Goal: Contribute content: Contribute content

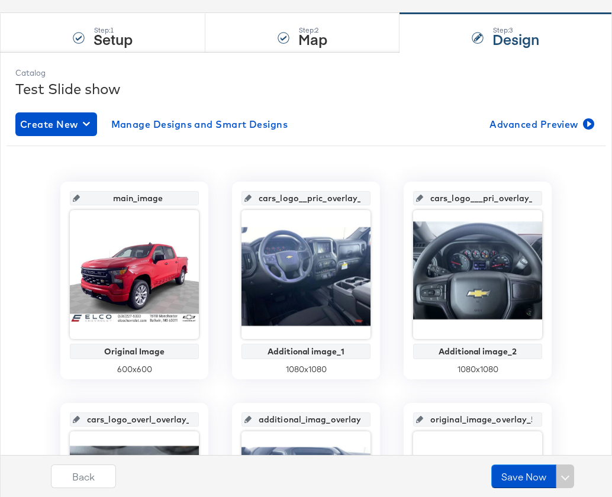
drag, startPoint x: 608, startPoint y: 12, endPoint x: 959, endPoint y: -5, distance: 351.7
click at [611, 0] on html "Products Creative Reporting Feed Suite Accounts [DOMAIN_NAME] SW Dashboard Asse…" at bounding box center [306, 149] width 612 height 497
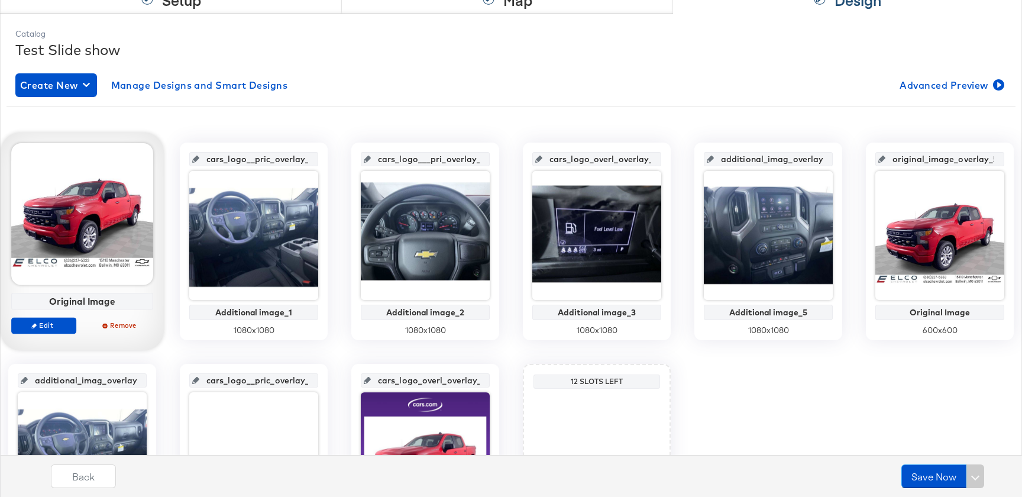
scroll to position [147, 0]
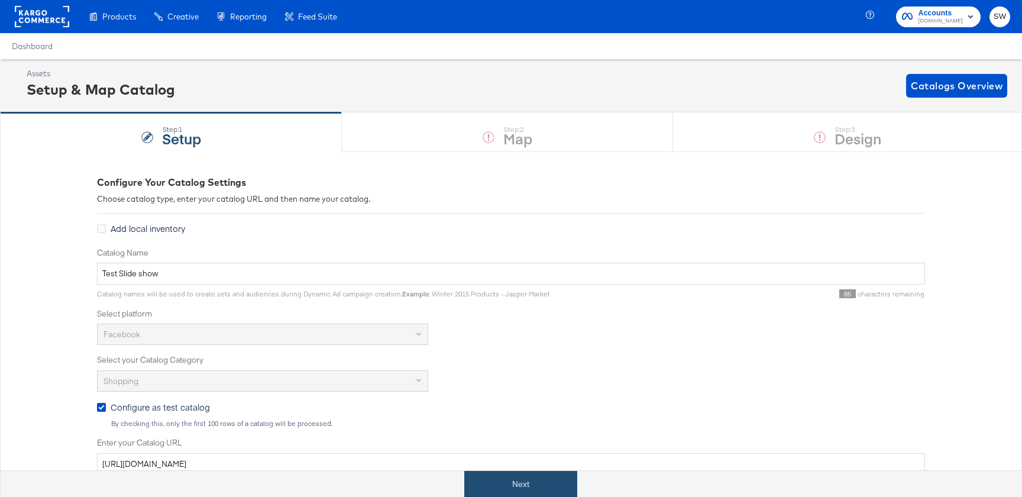
click at [511, 480] on button "Next" at bounding box center [520, 484] width 113 height 27
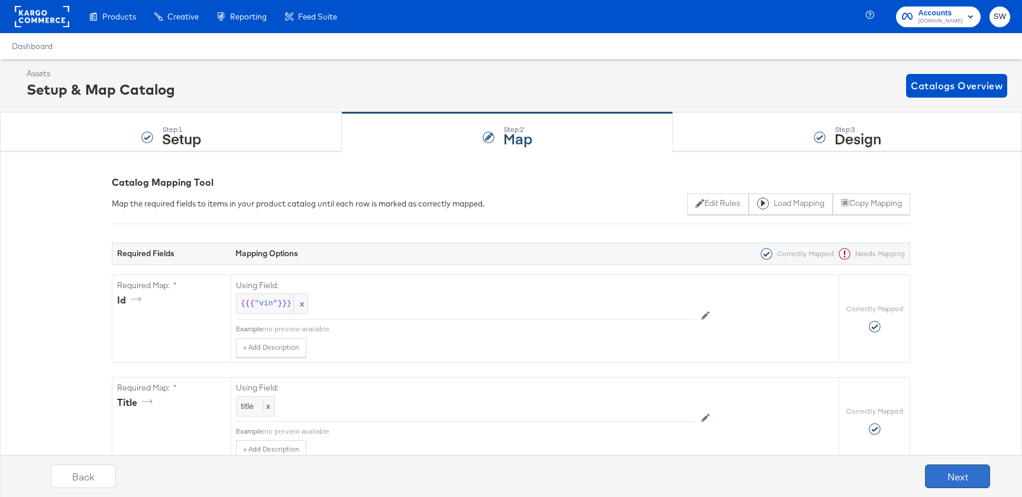
click at [974, 473] on button "Next" at bounding box center [957, 476] width 65 height 24
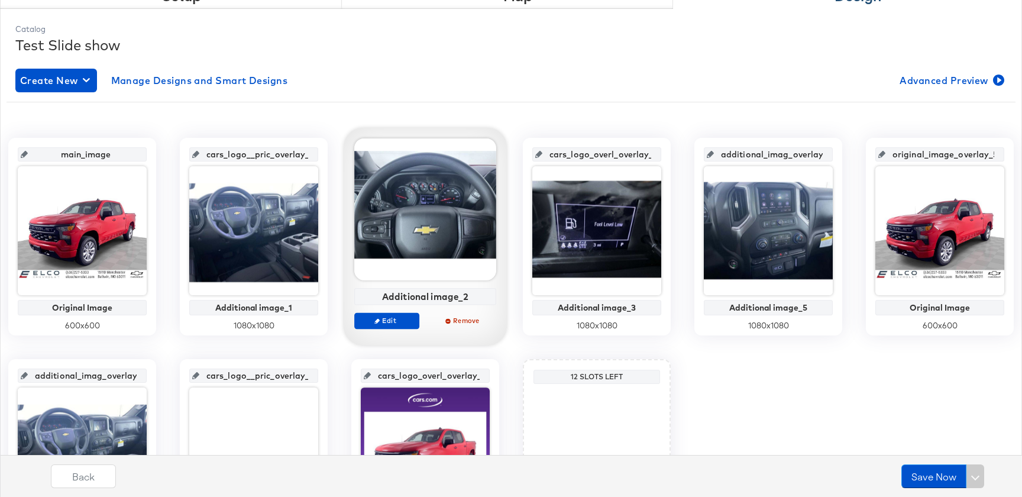
scroll to position [150, 0]
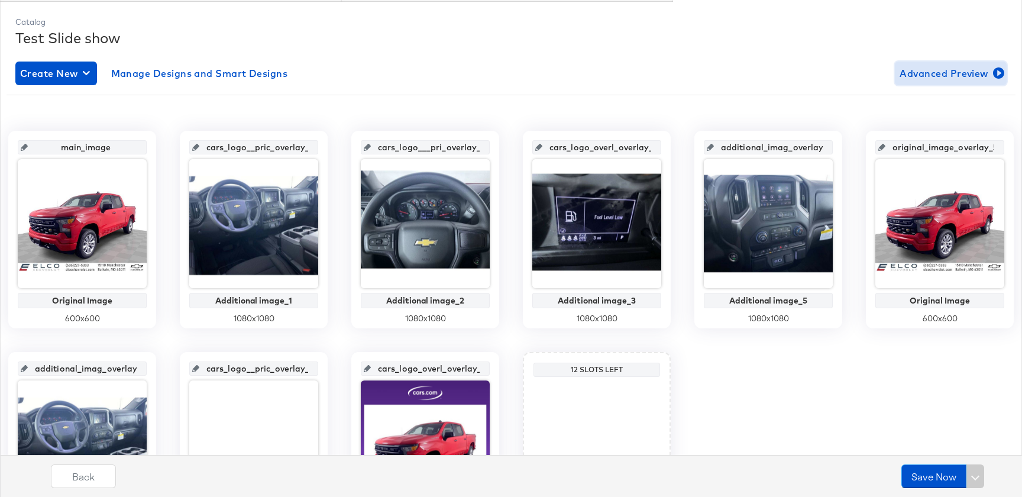
click at [929, 76] on span "Advanced Preview" at bounding box center [951, 73] width 102 height 17
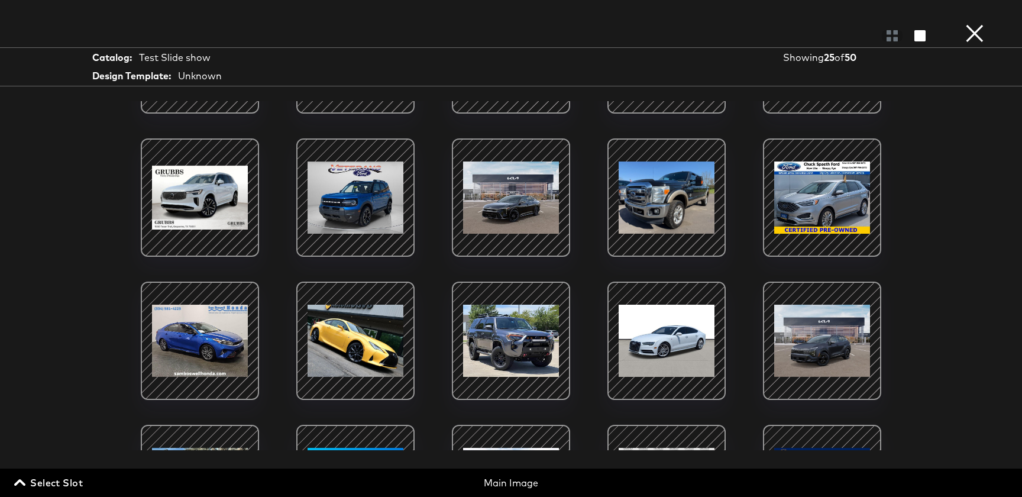
scroll to position [0, 0]
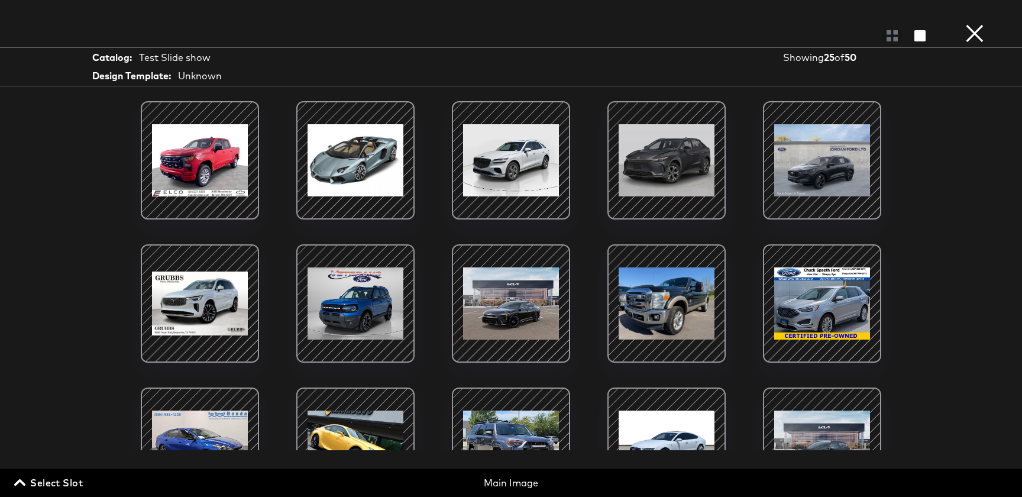
click at [648, 262] on div at bounding box center [666, 303] width 101 height 101
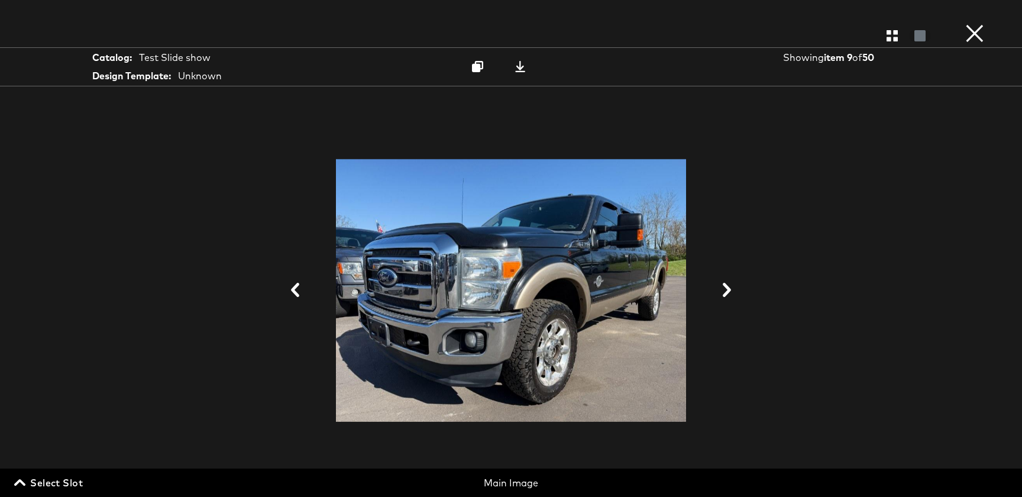
click at [967, 24] on button "×" at bounding box center [975, 12] width 24 height 24
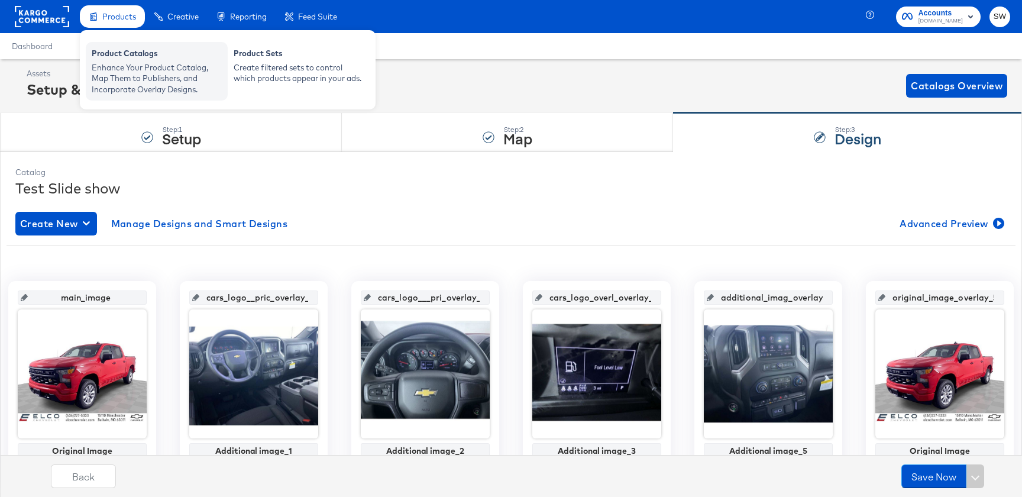
click at [123, 86] on div "Enhance Your Product Catalog, Map Them to Publishers, and Incorporate Overlay D…" at bounding box center [157, 78] width 130 height 33
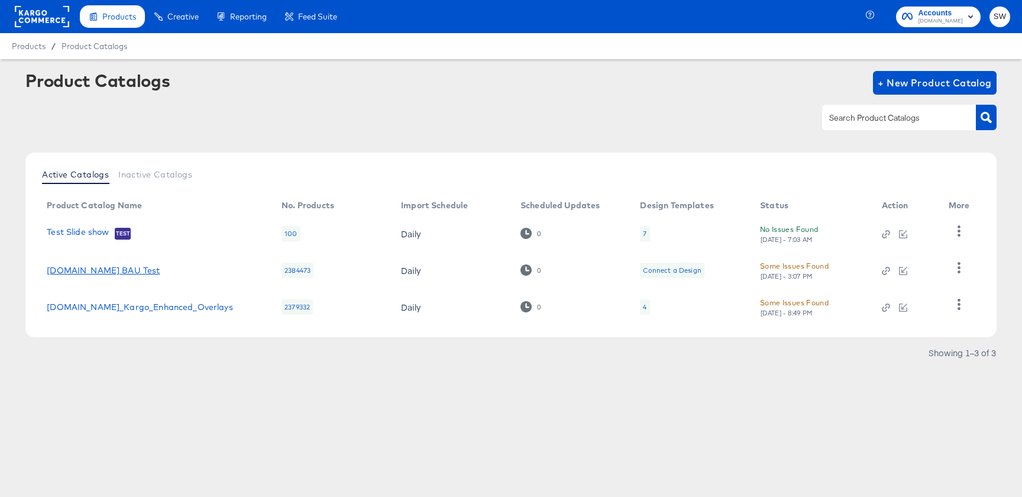
click at [118, 270] on link "Cars.com BAU Test" at bounding box center [103, 270] width 113 height 9
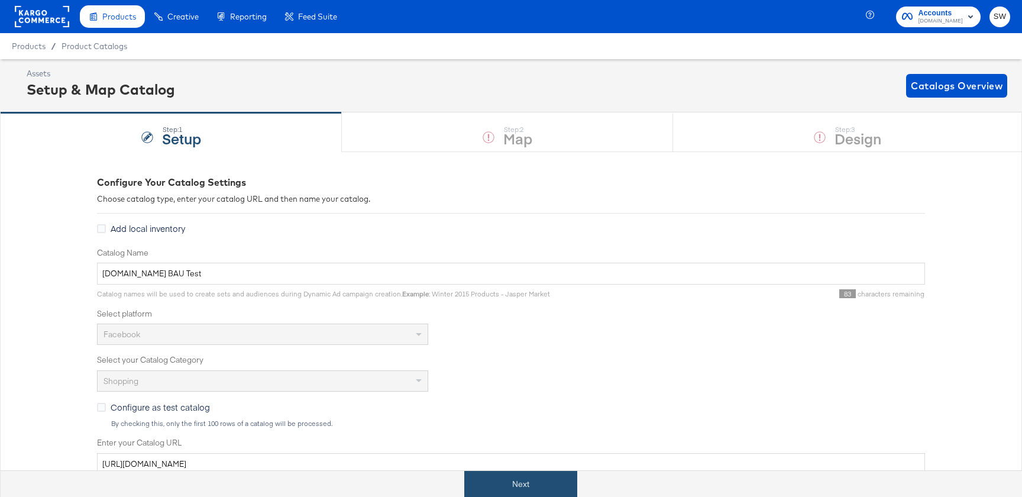
click at [498, 482] on button "Next" at bounding box center [520, 484] width 113 height 27
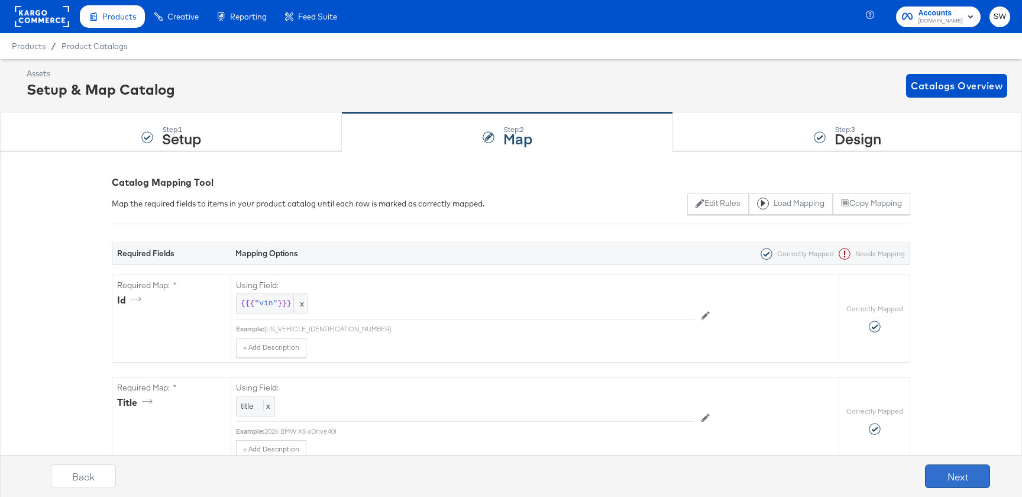
click at [977, 484] on button "Next" at bounding box center [957, 476] width 65 height 24
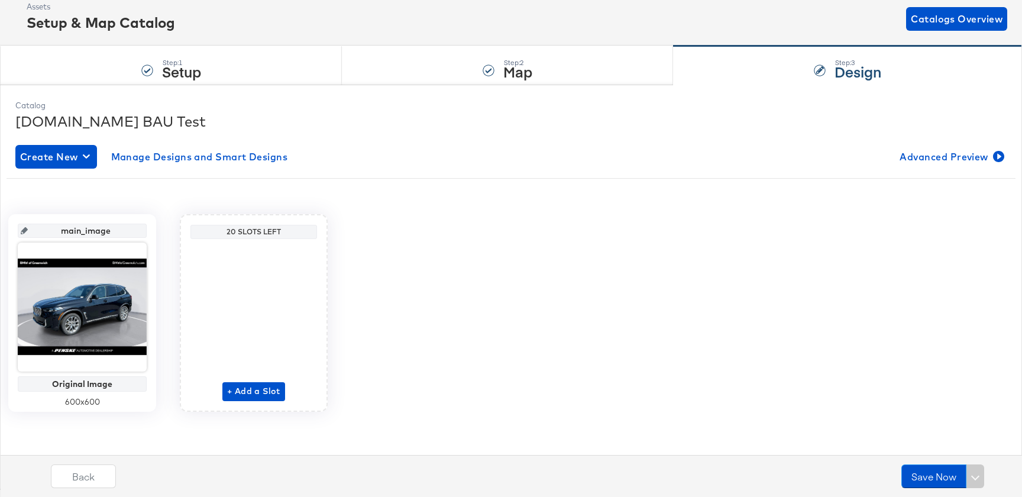
scroll to position [63, 0]
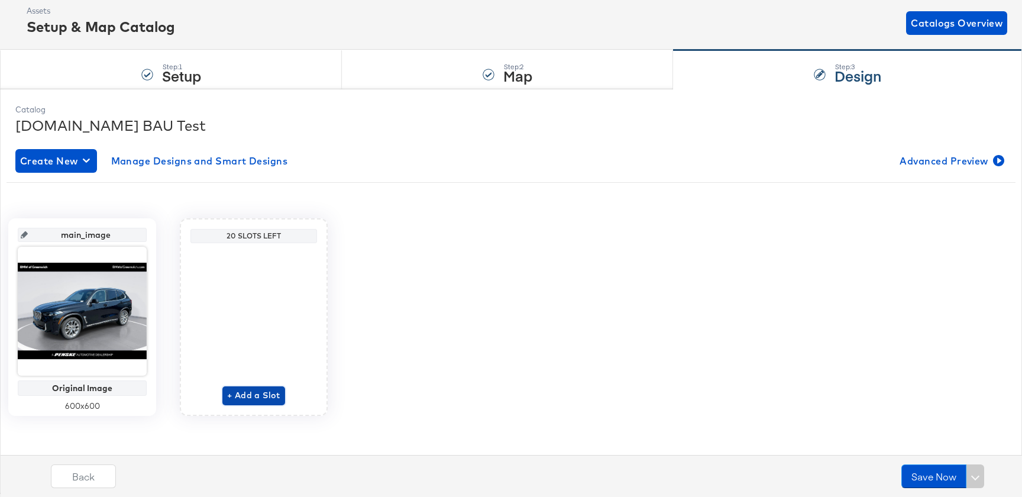
click at [255, 395] on span "+ Add a Slot" at bounding box center [253, 395] width 53 height 15
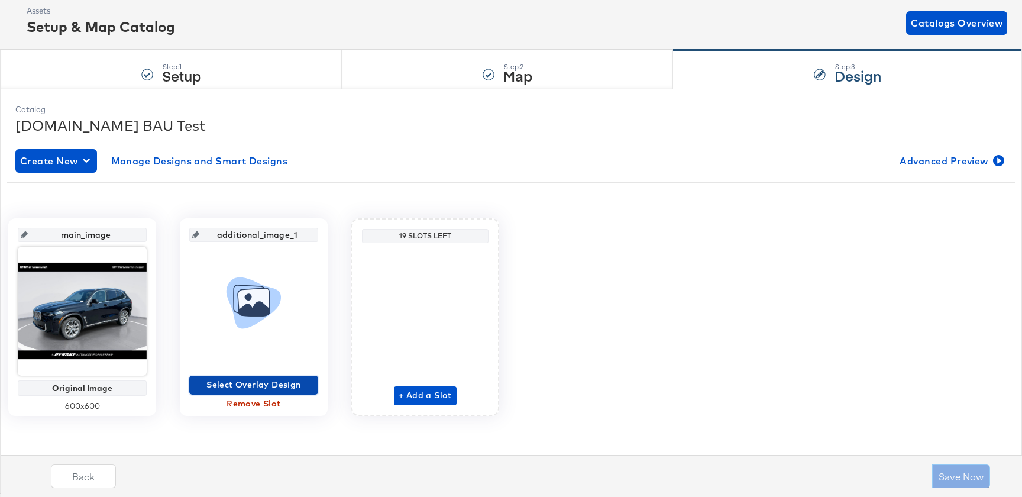
click at [254, 387] on span "Select Overlay Design" at bounding box center [253, 384] width 119 height 15
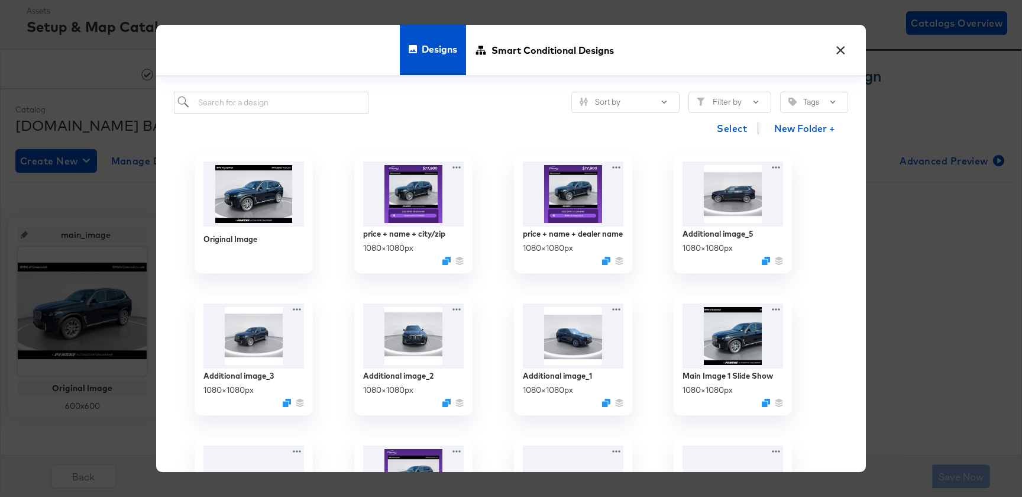
click at [842, 55] on button "×" at bounding box center [840, 47] width 21 height 21
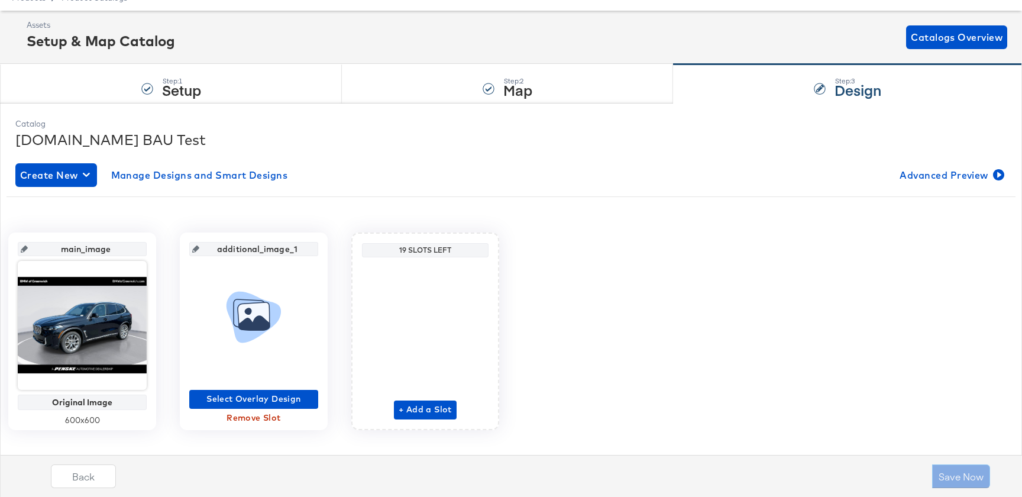
scroll to position [50, 0]
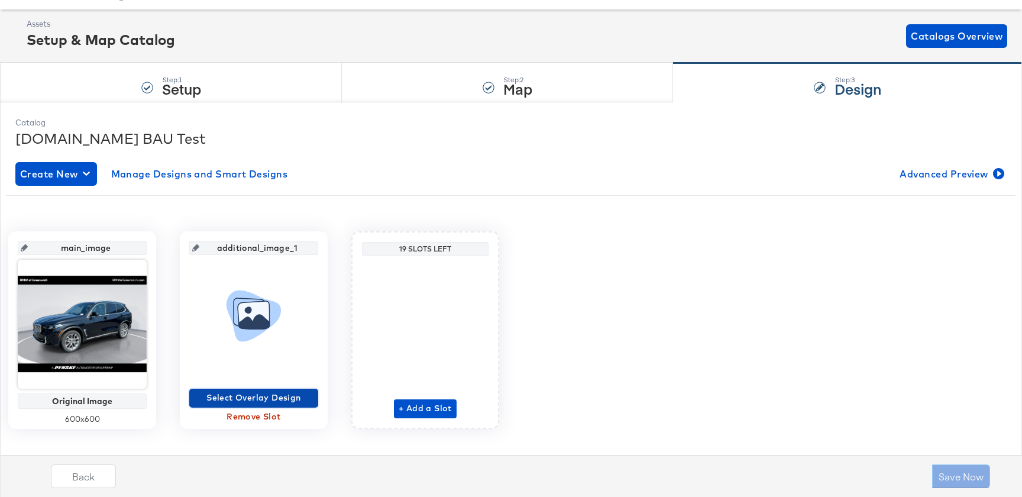
click at [228, 397] on span "Select Overlay Design" at bounding box center [253, 397] width 119 height 15
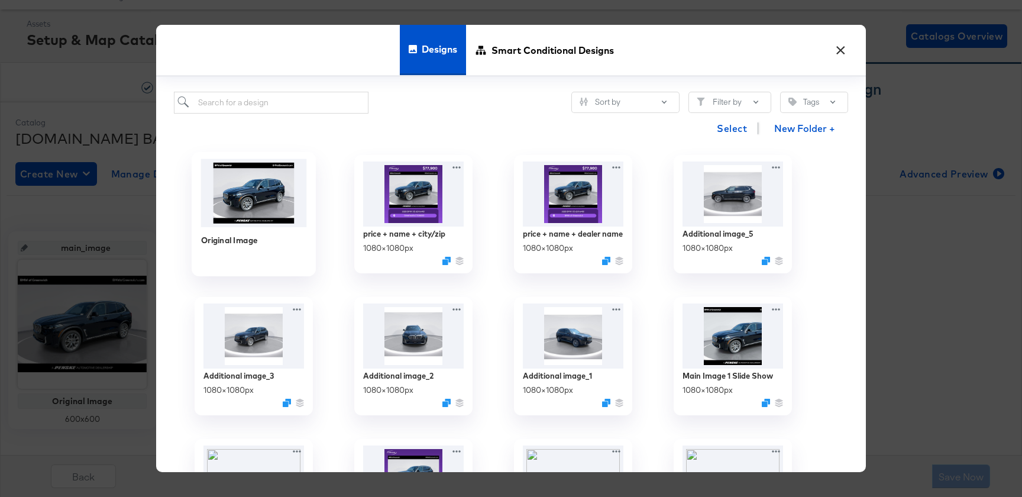
click at [229, 221] on img at bounding box center [254, 193] width 106 height 68
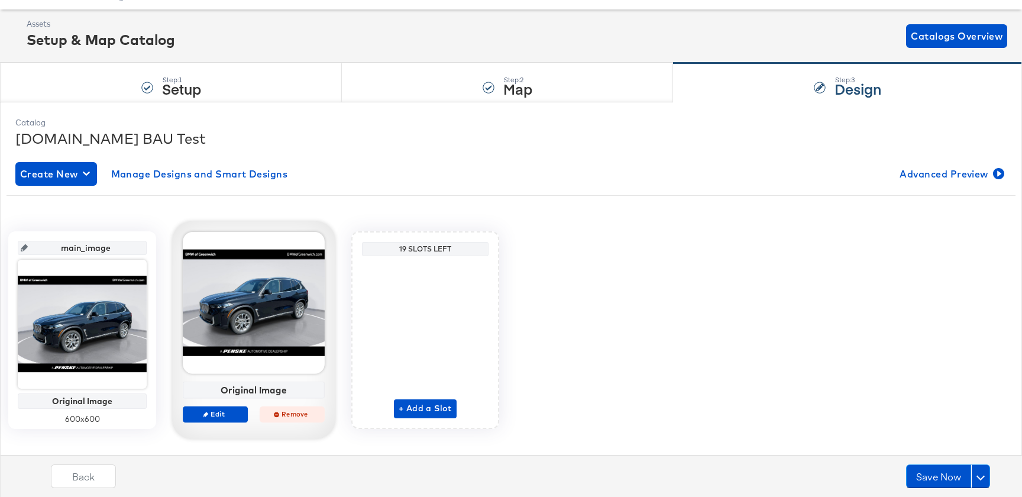
click at [284, 418] on span "Remove" at bounding box center [292, 413] width 54 height 9
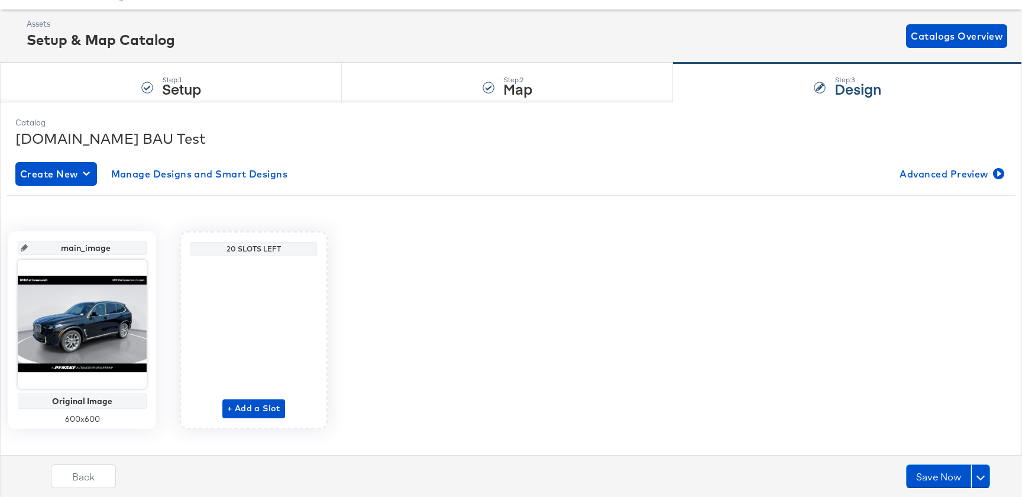
scroll to position [0, 0]
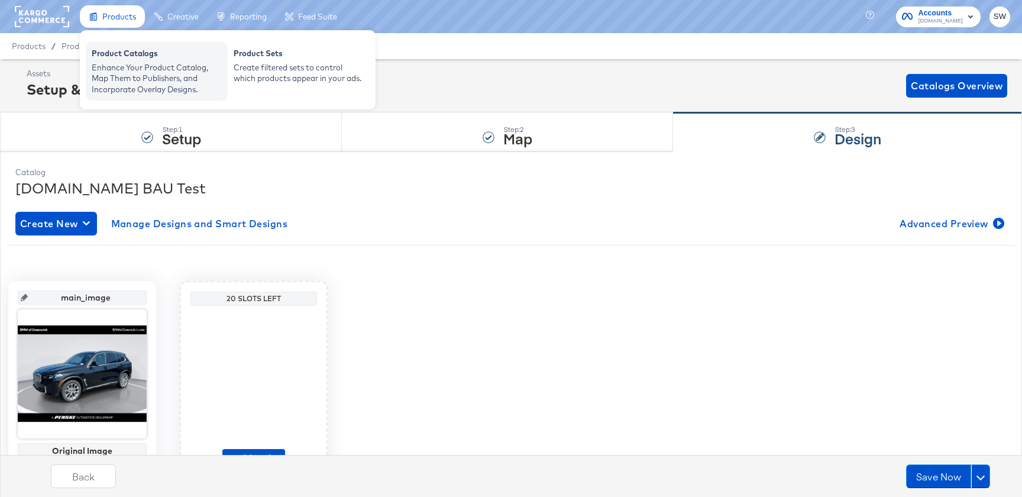
click at [135, 64] on div "Enhance Your Product Catalog, Map Them to Publishers, and Incorporate Overlay D…" at bounding box center [157, 78] width 130 height 33
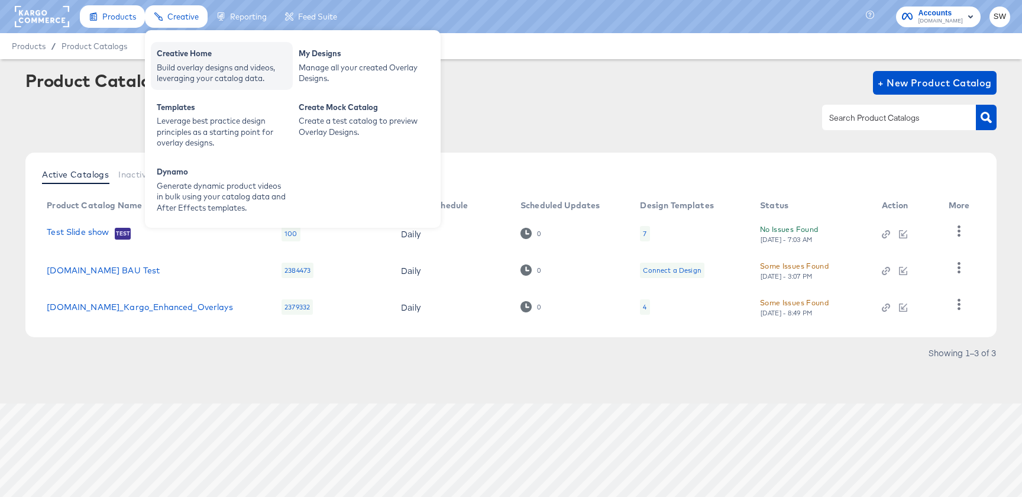
click at [182, 67] on div "Build overlay designs and videos, leveraging your catalog data." at bounding box center [222, 73] width 130 height 22
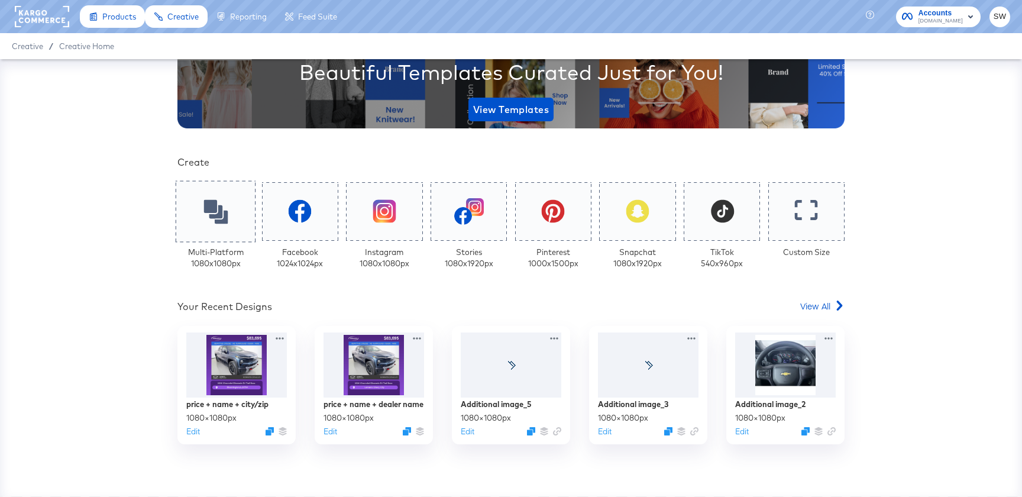
scroll to position [167, 0]
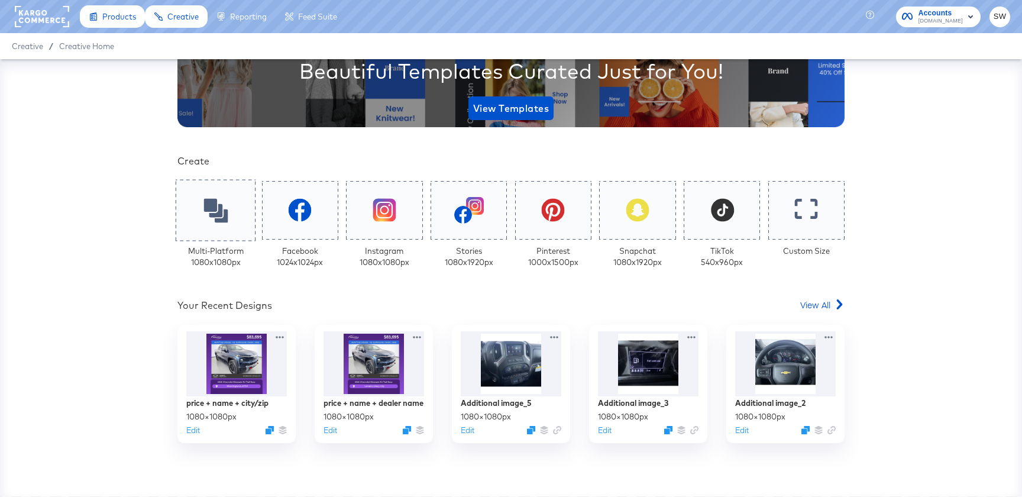
click at [219, 212] on icon at bounding box center [215, 210] width 24 height 24
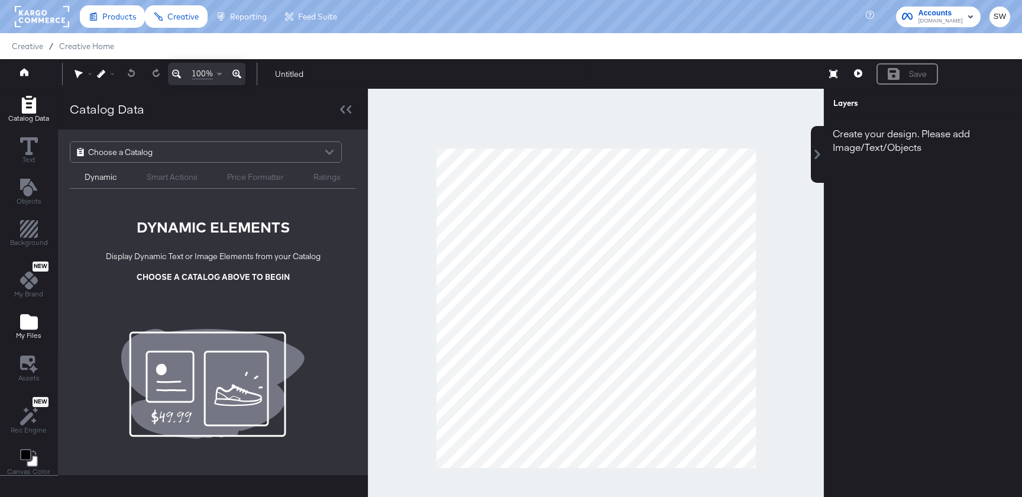
click at [29, 338] on span "My Files" at bounding box center [28, 335] width 25 height 9
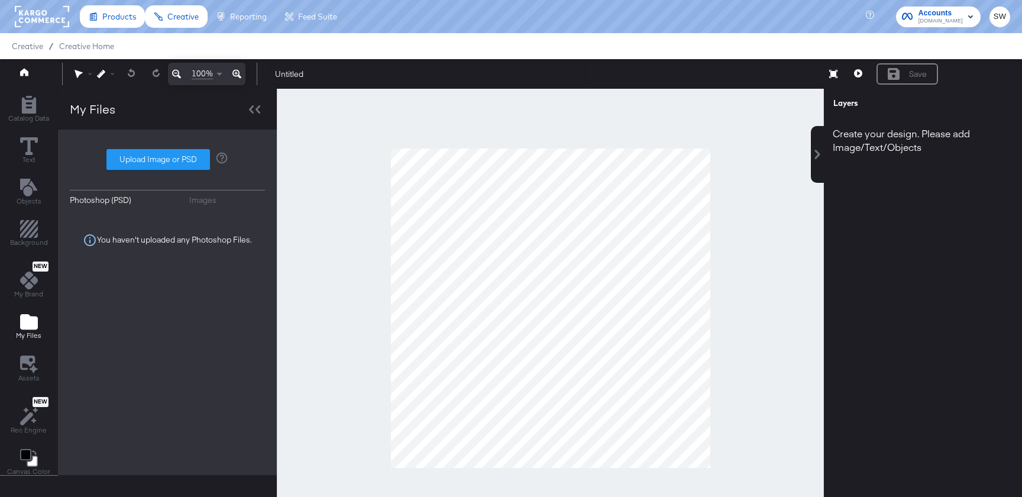
click at [189, 206] on div "Photoshop (PSD) Images Upload Image or PSD You haven't uploaded any Photoshop F…" at bounding box center [167, 302] width 195 height 322
click at [210, 198] on div "Images" at bounding box center [202, 200] width 27 height 11
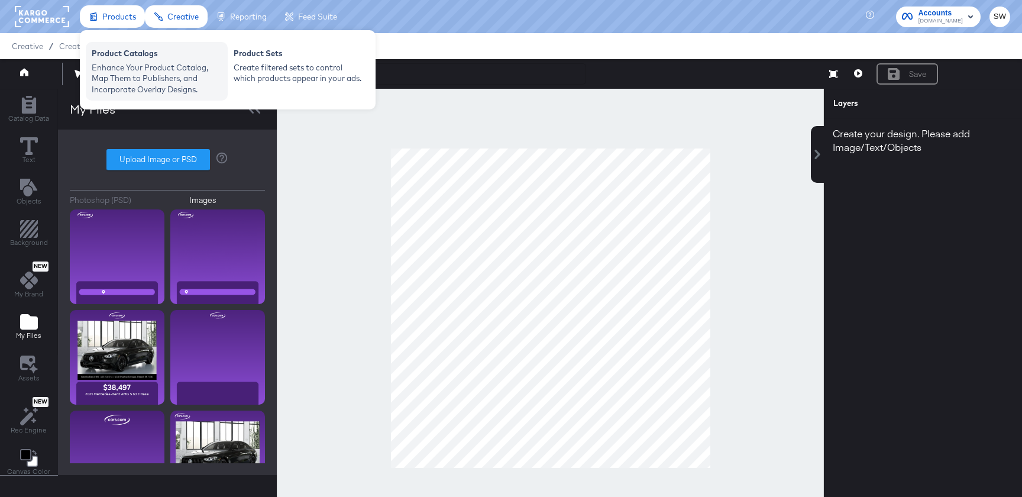
click at [130, 57] on div "Product Catalogs" at bounding box center [157, 55] width 130 height 14
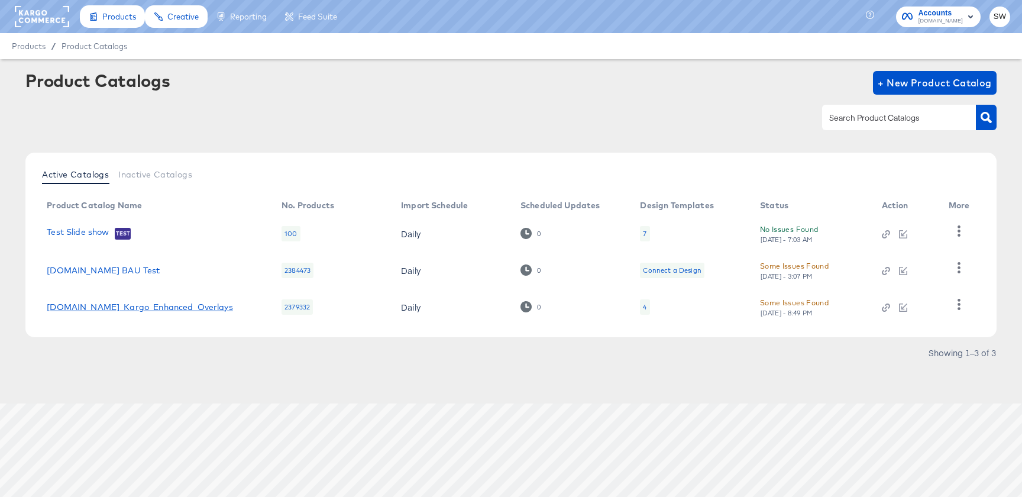
click at [108, 308] on link "Cars.com_Kargo_Enhanced_Overlays" at bounding box center [140, 306] width 186 height 9
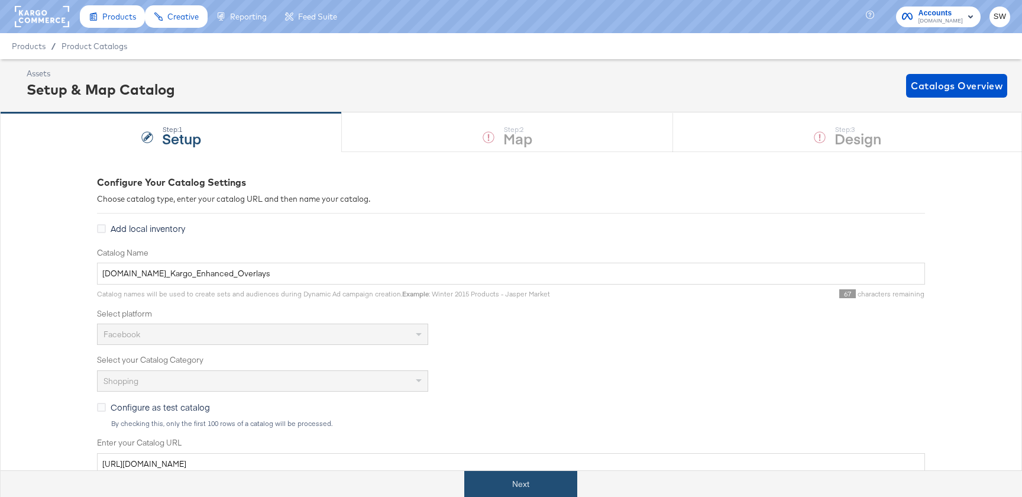
click at [538, 484] on button "Next" at bounding box center [520, 484] width 113 height 27
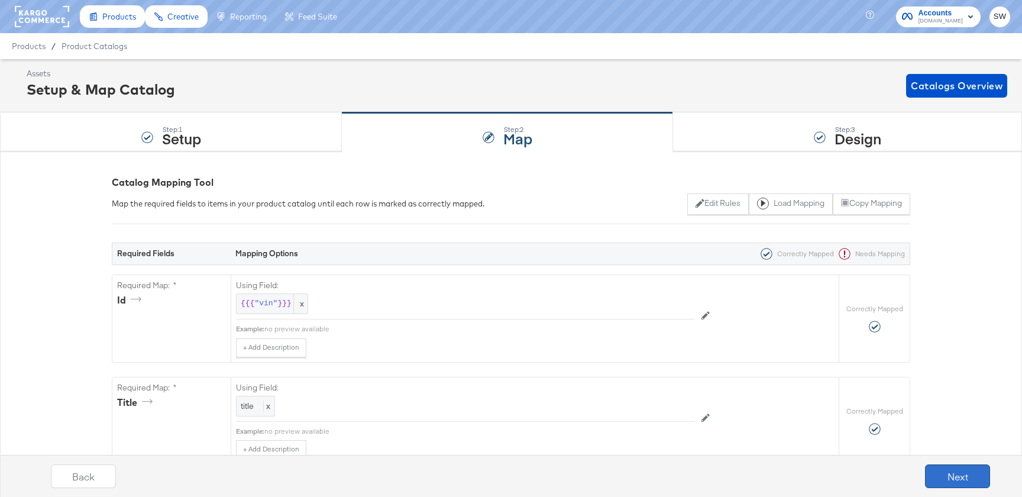
click at [973, 477] on button "Next" at bounding box center [957, 476] width 65 height 24
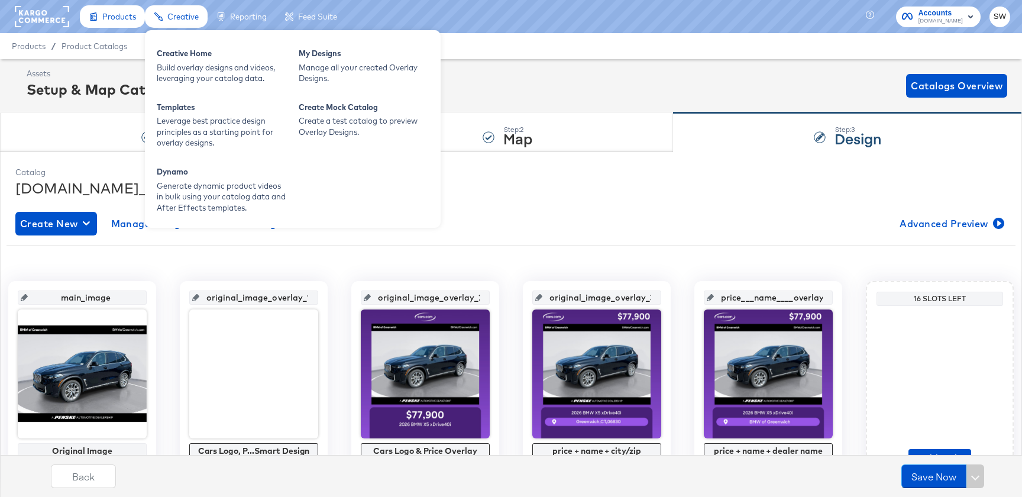
click at [167, 14] on span "Creative" at bounding box center [182, 16] width 31 height 9
click at [201, 79] on div "Build overlay designs and videos, leveraging your catalog data." at bounding box center [222, 73] width 130 height 22
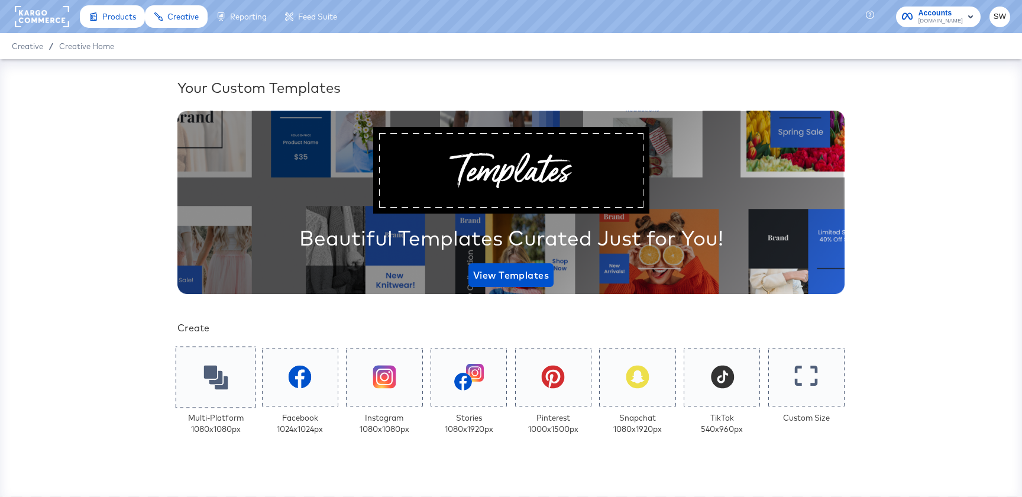
click at [203, 370] on icon at bounding box center [215, 377] width 24 height 24
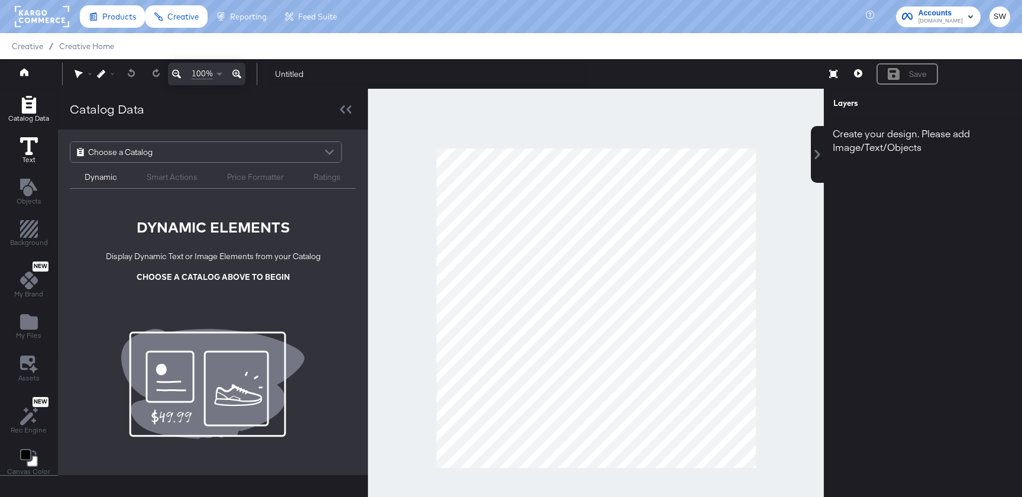
click at [33, 161] on span "Text" at bounding box center [28, 159] width 13 height 9
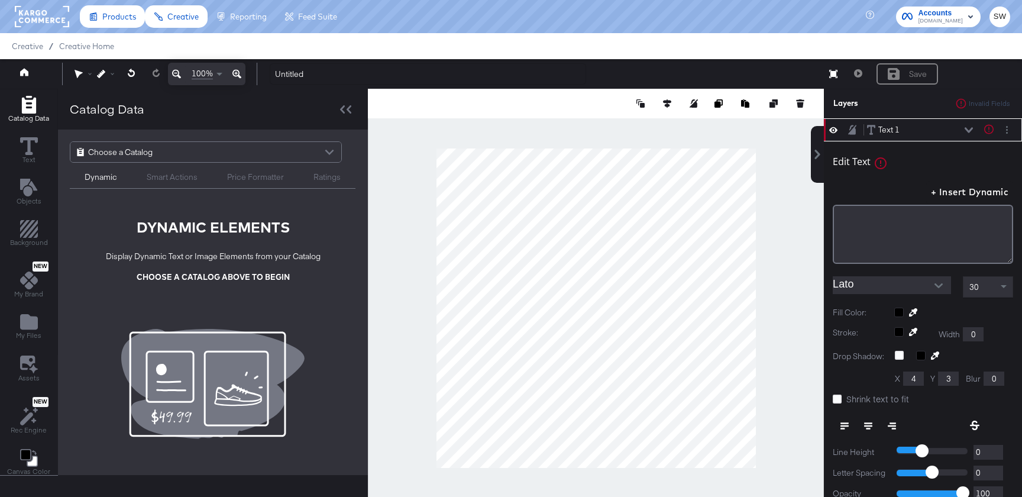
click at [850, 296] on div "Lato" at bounding box center [893, 286] width 121 height 21
click at [850, 294] on div "Lato" at bounding box center [893, 286] width 121 height 21
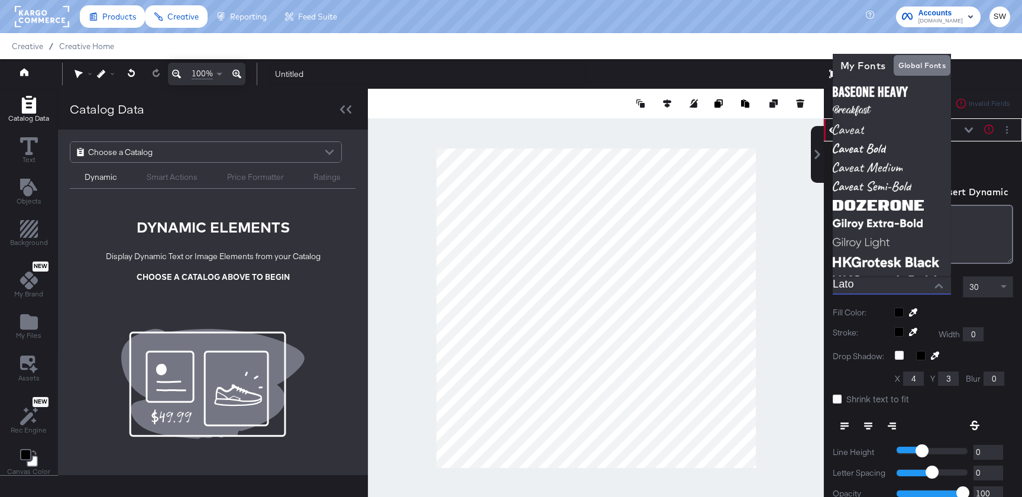
click at [850, 286] on input "Lato" at bounding box center [883, 285] width 101 height 18
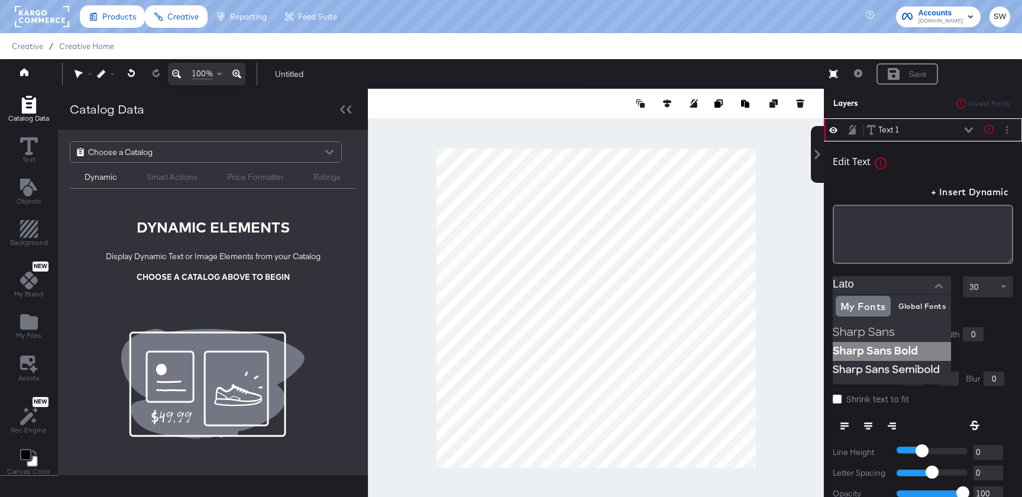
click at [869, 350] on img at bounding box center [892, 351] width 118 height 19
type input "Sharp Sans Bold"
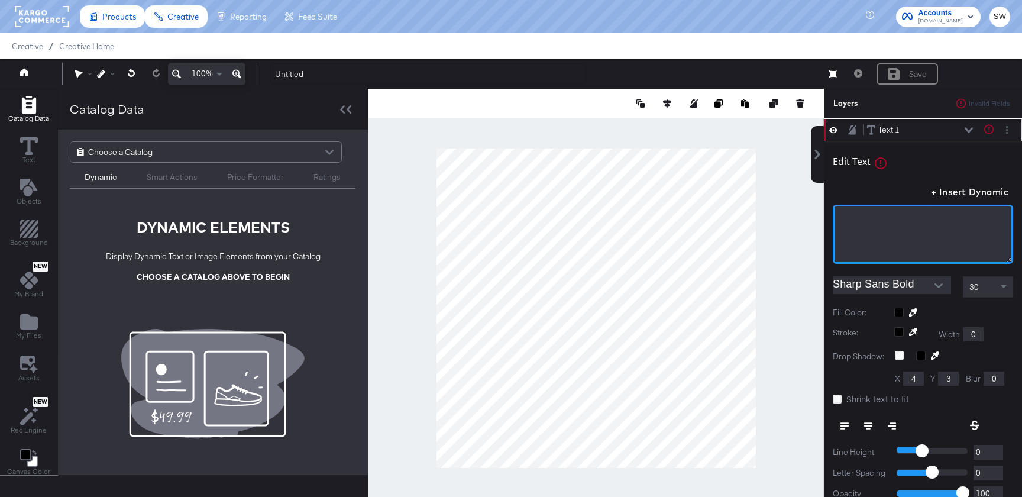
click at [878, 251] on div "﻿" at bounding box center [923, 234] width 180 height 59
click at [774, 288] on div at bounding box center [596, 308] width 456 height 438
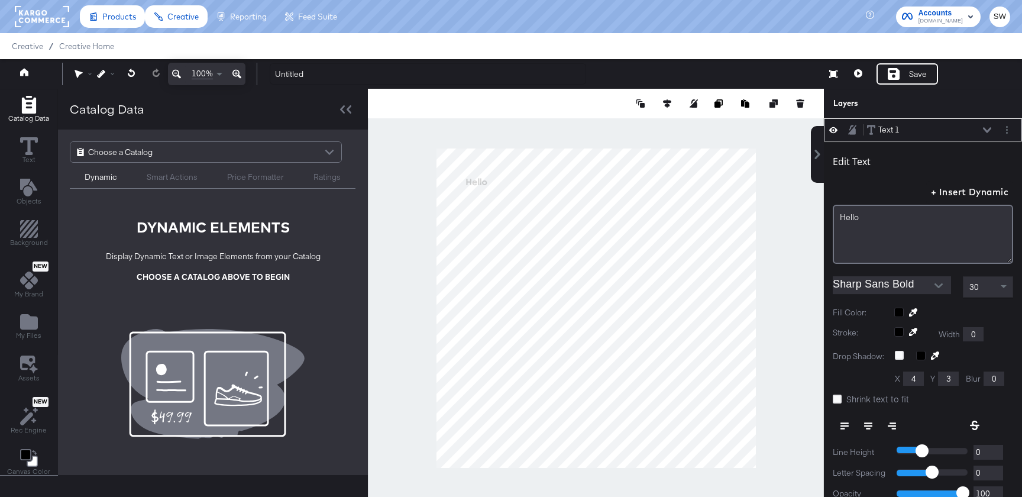
scroll to position [12, 0]
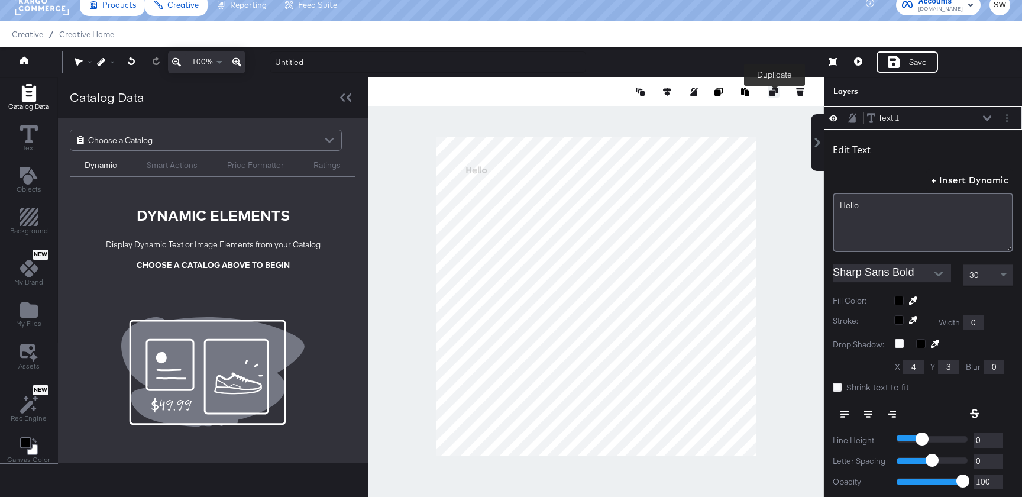
click at [772, 90] on icon at bounding box center [773, 92] width 8 height 8
click at [772, 90] on div at bounding box center [596, 92] width 456 height 30
type input "100"
type input "622"
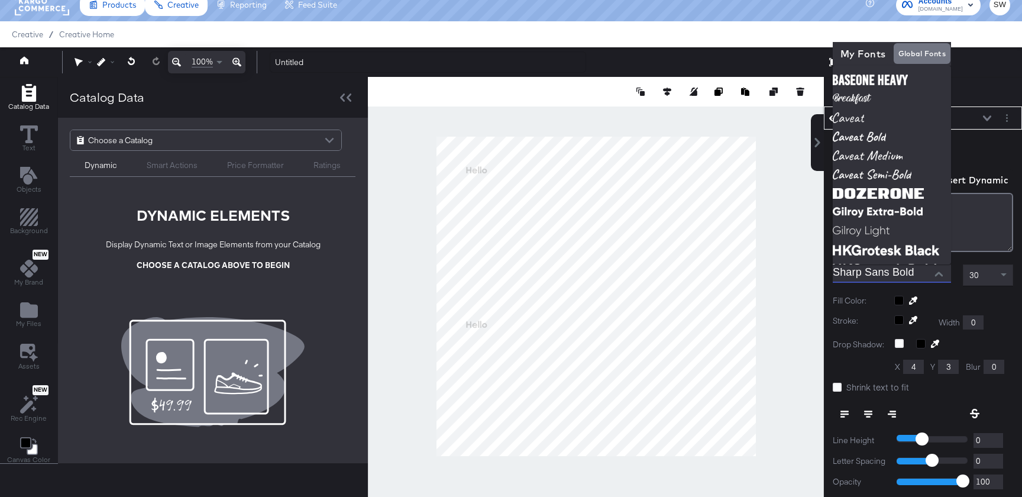
click at [880, 270] on input "Sharp Sans Bold" at bounding box center [883, 273] width 101 height 18
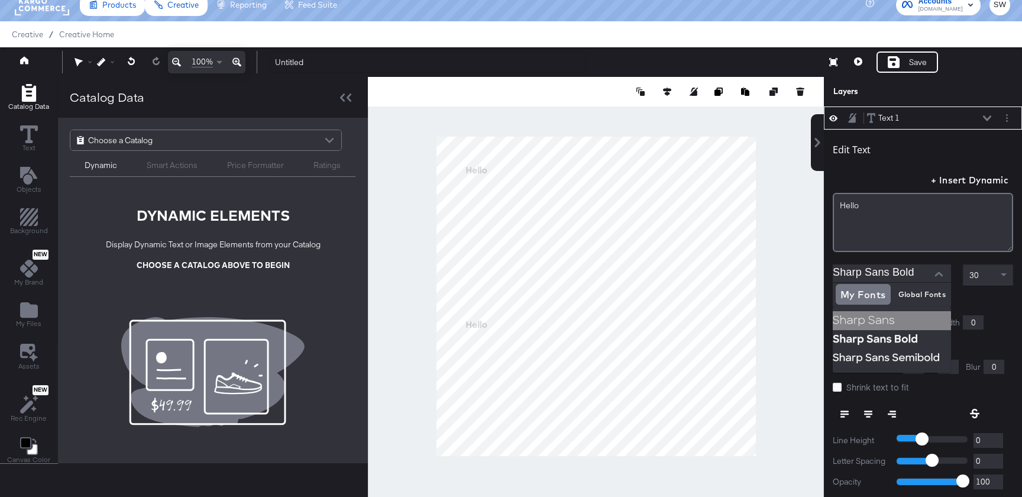
click at [868, 322] on img at bounding box center [892, 320] width 118 height 19
type input "Sharp Sans"
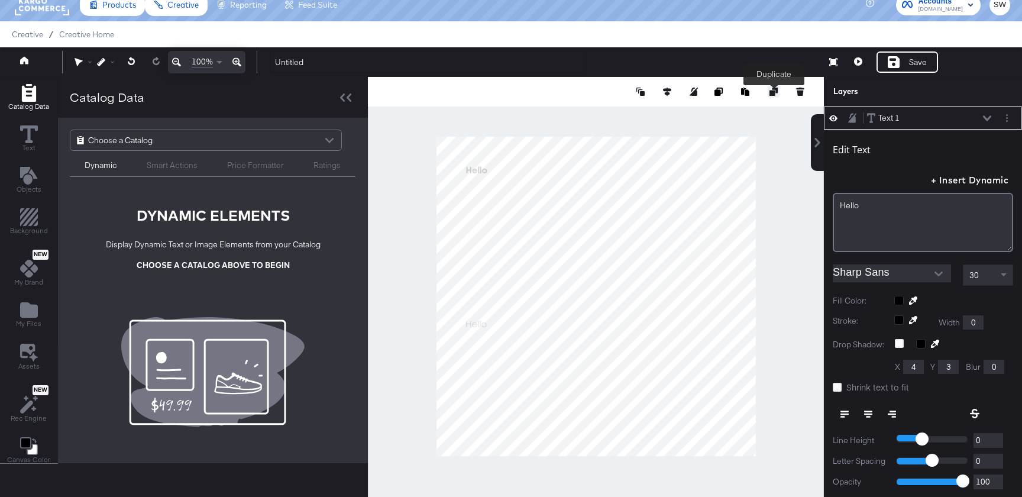
click at [773, 93] on icon at bounding box center [773, 92] width 8 height 8
type input "194"
type input "298"
click at [908, 271] on input "Sharp Sans" at bounding box center [883, 273] width 101 height 18
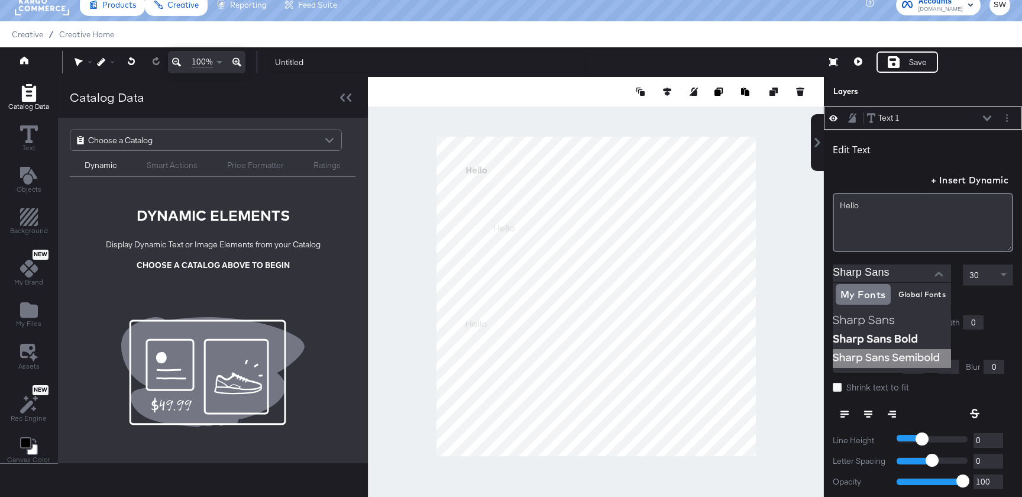
click at [884, 354] on img at bounding box center [892, 358] width 118 height 19
type input "Sharp Sans Semibold"
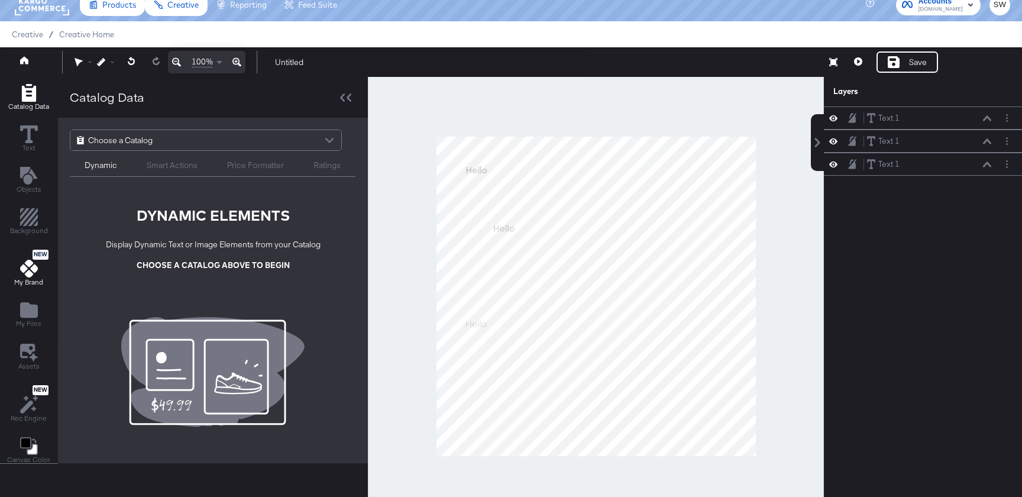
click at [18, 282] on span "My Brand" at bounding box center [28, 281] width 29 height 9
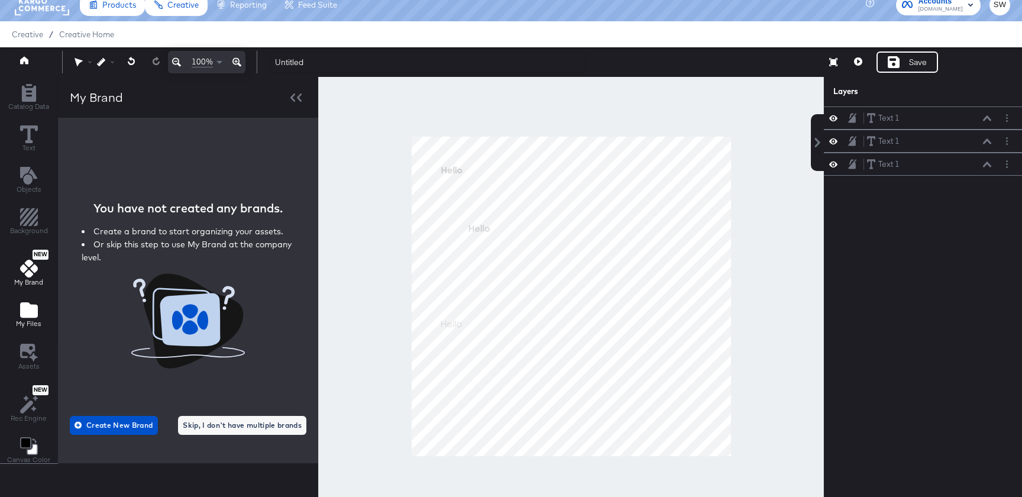
click at [28, 320] on span "My Files" at bounding box center [28, 323] width 25 height 9
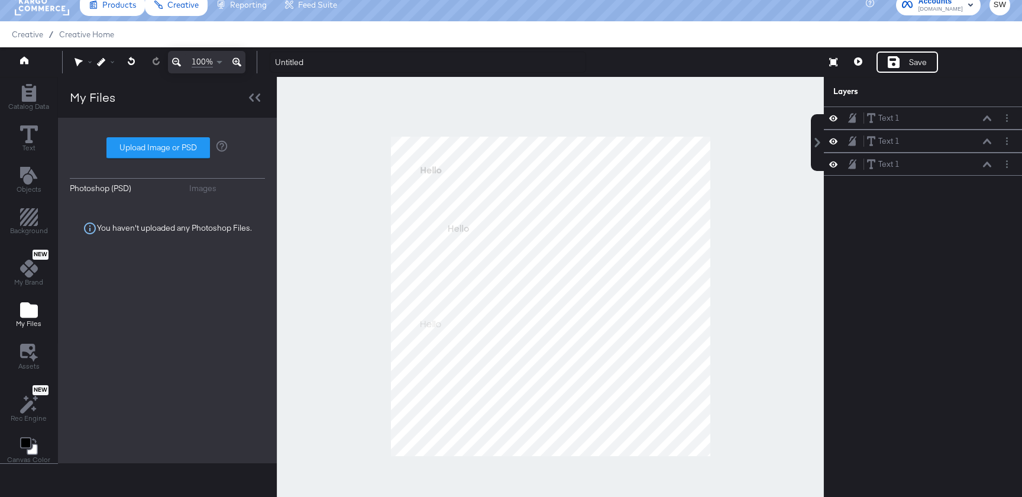
click at [215, 184] on button "Images" at bounding box center [227, 188] width 76 height 11
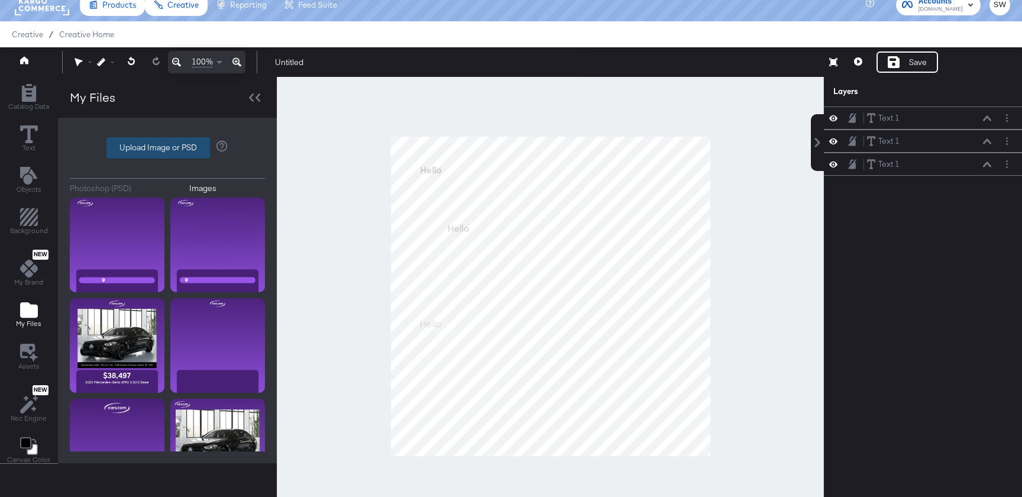
click at [179, 153] on label "Upload Image or PSD" at bounding box center [158, 148] width 102 height 20
click at [167, 148] on input "Upload Image or PSD" at bounding box center [167, 148] width 0 height 0
type input "C:\fakepath\Screenshot 2025-10-08 at 11.24.10.png"
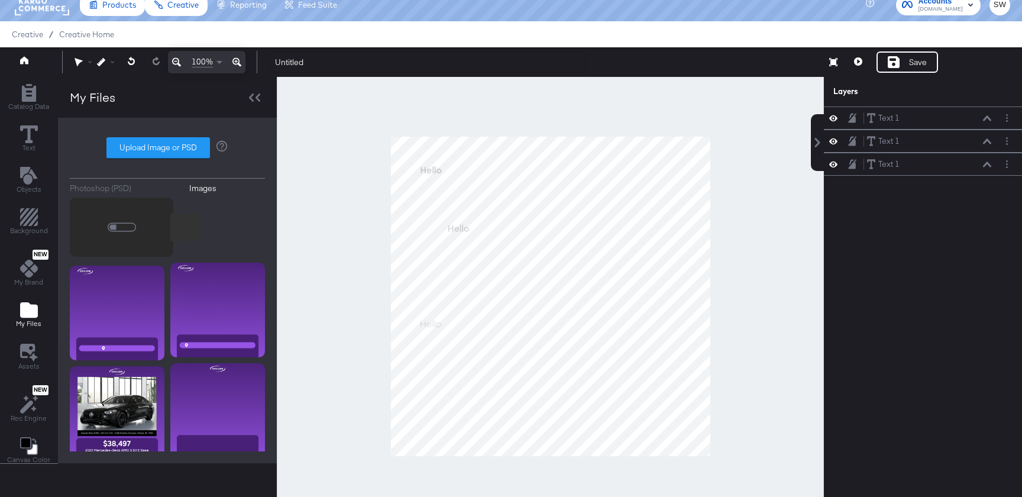
click at [345, 255] on div at bounding box center [550, 296] width 547 height 438
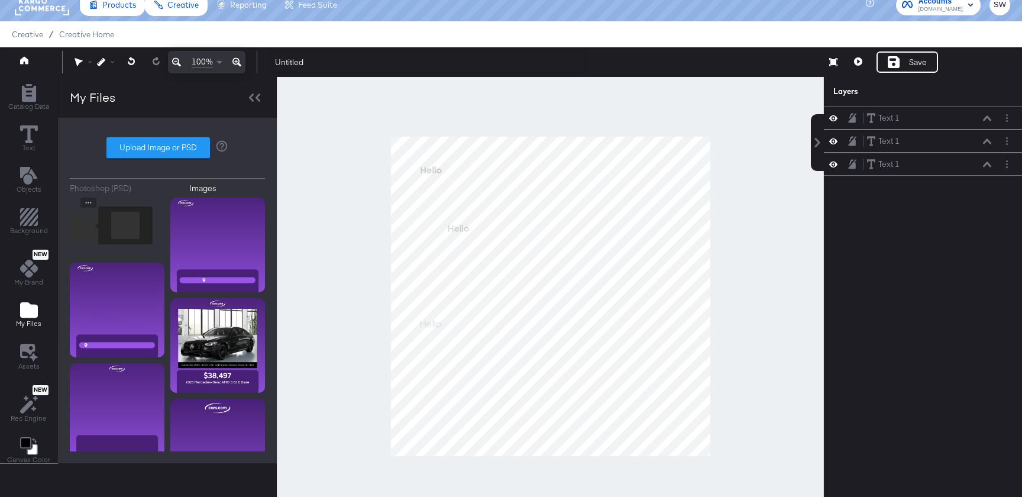
click at [90, 225] on img at bounding box center [84, 227] width 28 height 59
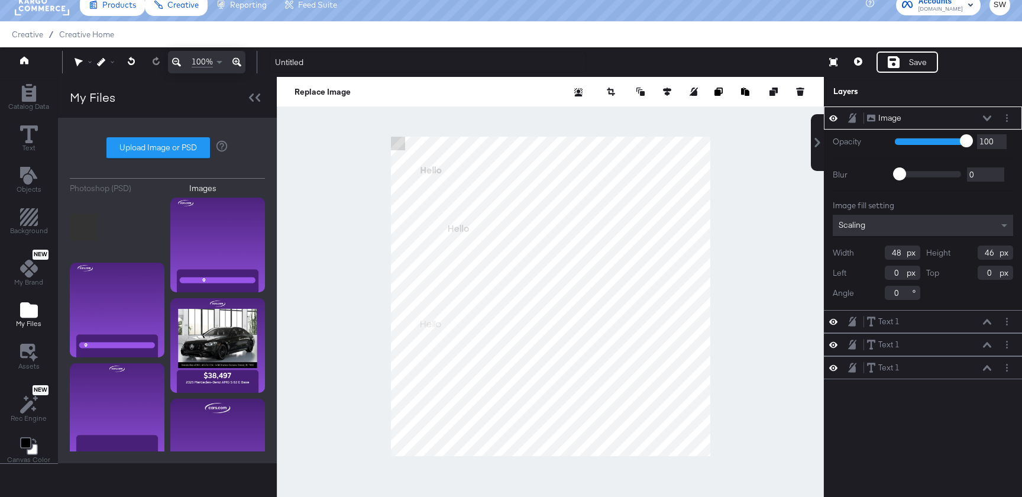
click at [364, 193] on div at bounding box center [550, 296] width 547 height 438
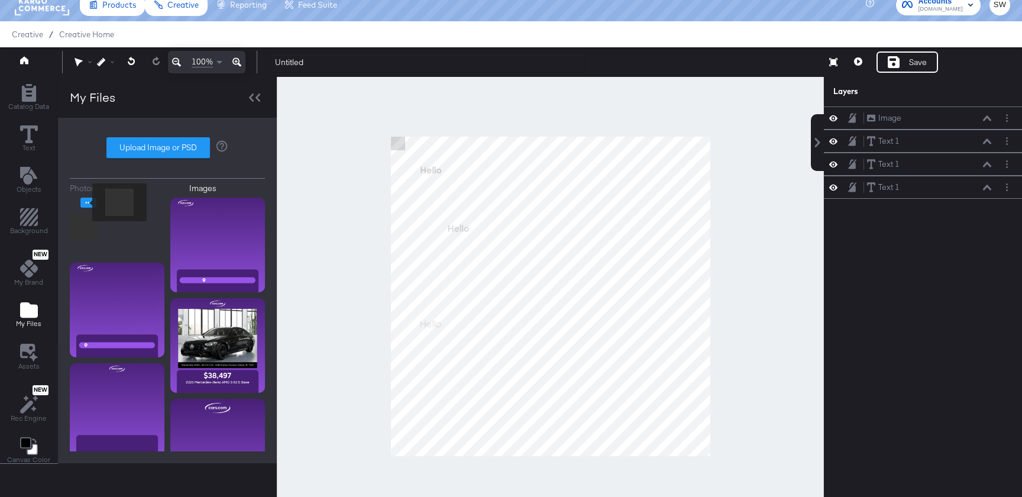
click at [86, 202] on icon "Image Options" at bounding box center [89, 203] width 6 height 2
click at [130, 220] on button "Delete" at bounding box center [155, 219] width 106 height 21
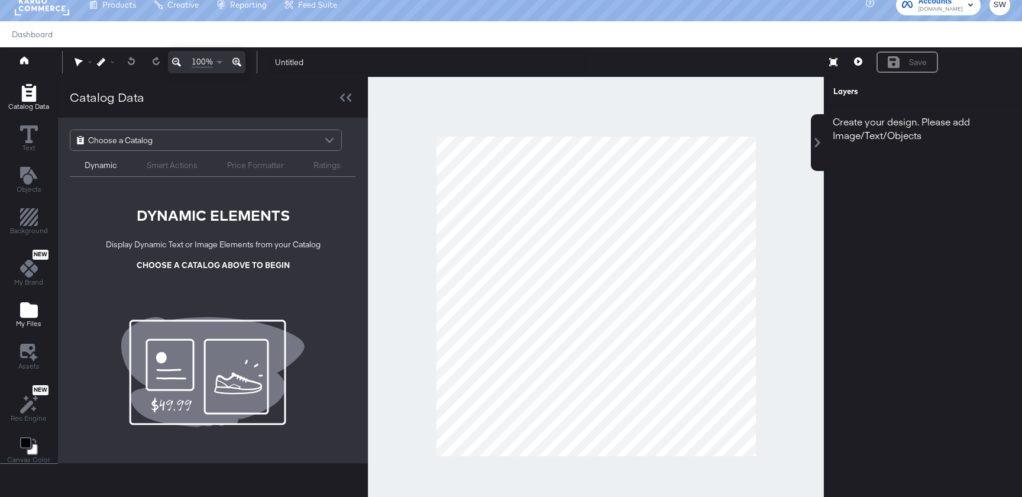
click at [35, 305] on icon "Add Files" at bounding box center [29, 309] width 18 height 15
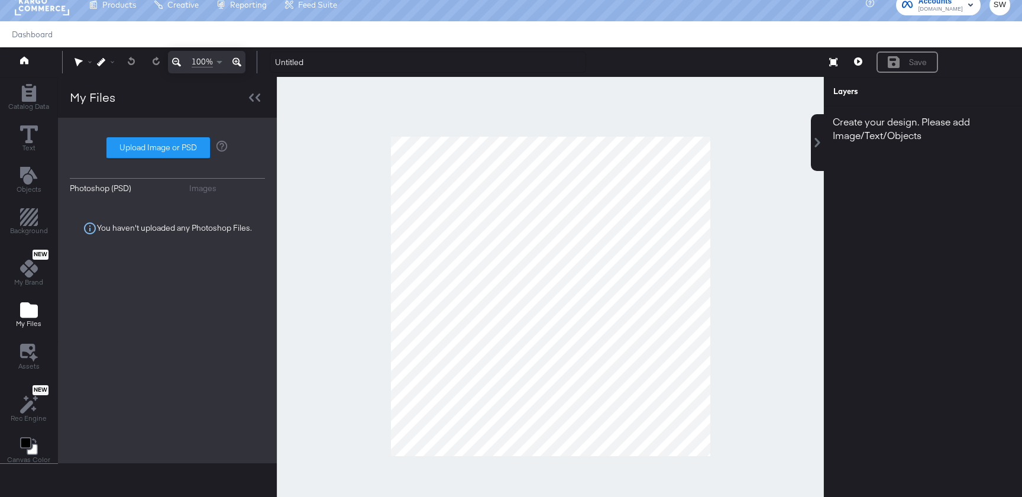
click at [204, 182] on div "Photoshop (PSD) Images Upload Image or PSD You haven't uploaded any Photoshop F…" at bounding box center [167, 291] width 195 height 322
click at [202, 195] on div "Photoshop (PSD) Images Upload Image or PSD You haven't uploaded any Photoshop F…" at bounding box center [167, 291] width 195 height 322
click at [202, 192] on div "Images" at bounding box center [202, 188] width 27 height 11
